Goal: Information Seeking & Learning: Learn about a topic

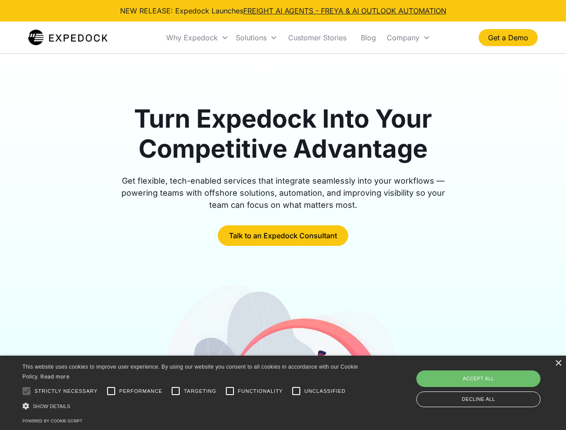
click at [198, 38] on div "Why Expedock" at bounding box center [192, 37] width 52 height 9
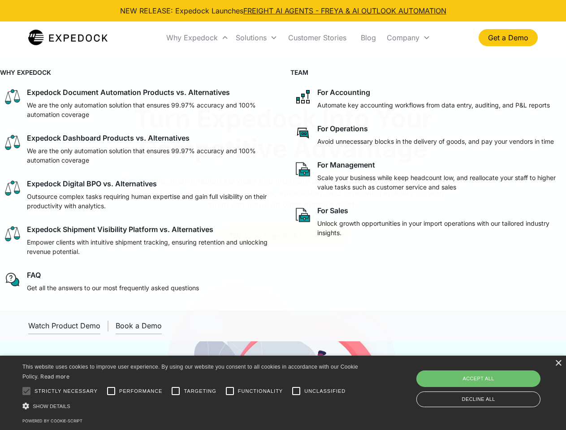
click at [256, 38] on div "Solutions" at bounding box center [251, 37] width 31 height 9
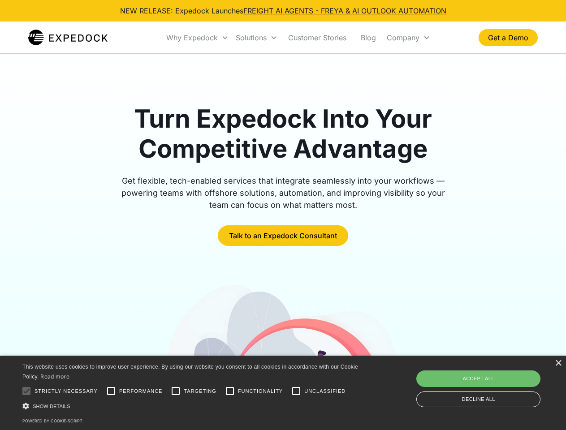
click at [408, 38] on div "Company" at bounding box center [403, 37] width 33 height 9
click at [26, 391] on div at bounding box center [26, 391] width 18 height 18
click at [111, 391] on input "Performance" at bounding box center [111, 391] width 18 height 18
checkbox input "true"
click at [176, 391] on input "Targeting" at bounding box center [176, 391] width 18 height 18
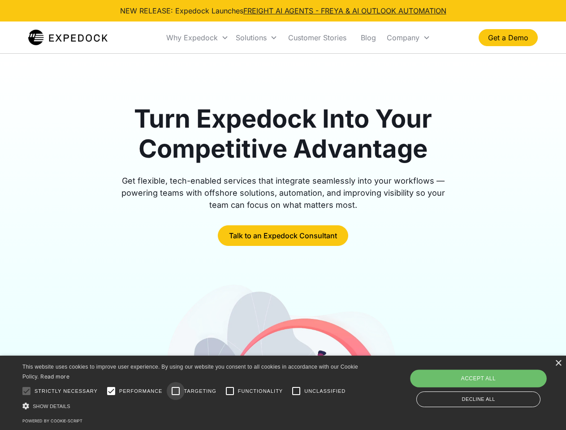
checkbox input "true"
click at [230, 391] on input "Functionality" at bounding box center [230, 391] width 18 height 18
checkbox input "true"
click at [296, 391] on input "Unclassified" at bounding box center [296, 391] width 18 height 18
checkbox input "true"
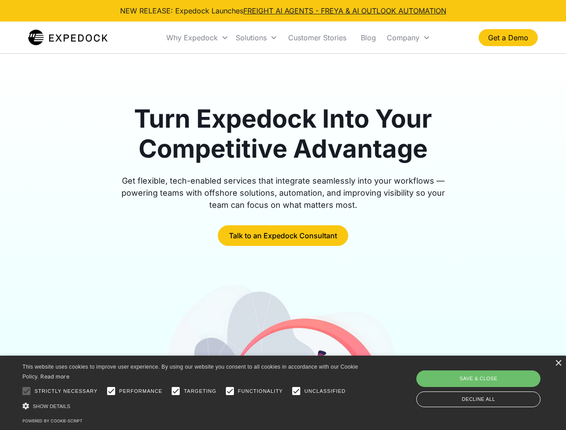
click at [192, 406] on div "Show details Hide details" at bounding box center [191, 405] width 339 height 9
